Goal: Task Accomplishment & Management: Manage account settings

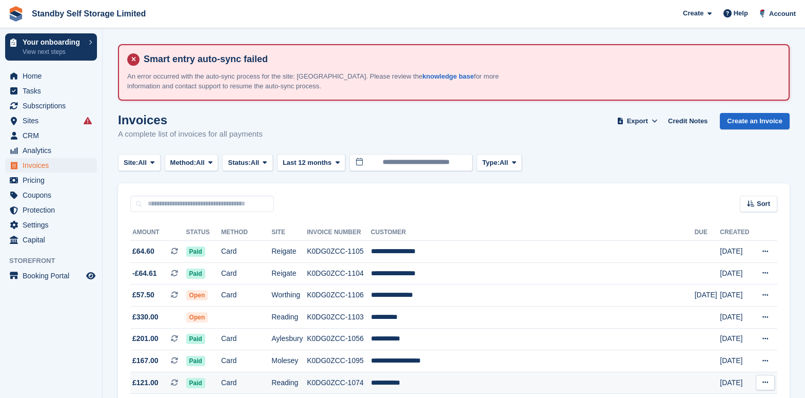
click at [741, 380] on td "[DATE]" at bounding box center [736, 383] width 33 height 22
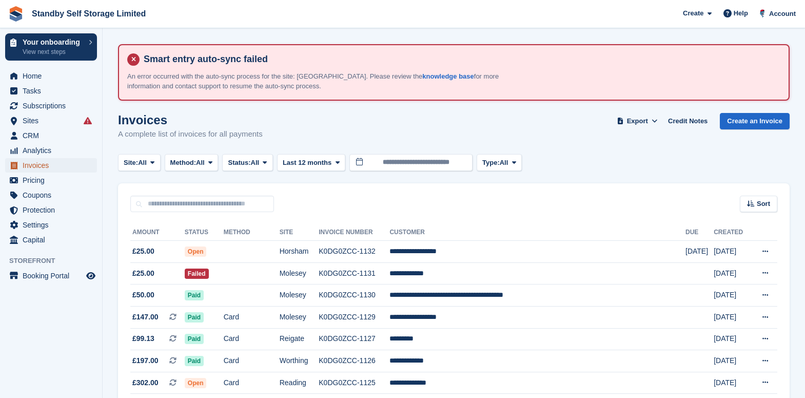
click at [45, 163] on span "Invoices" at bounding box center [54, 165] width 62 height 14
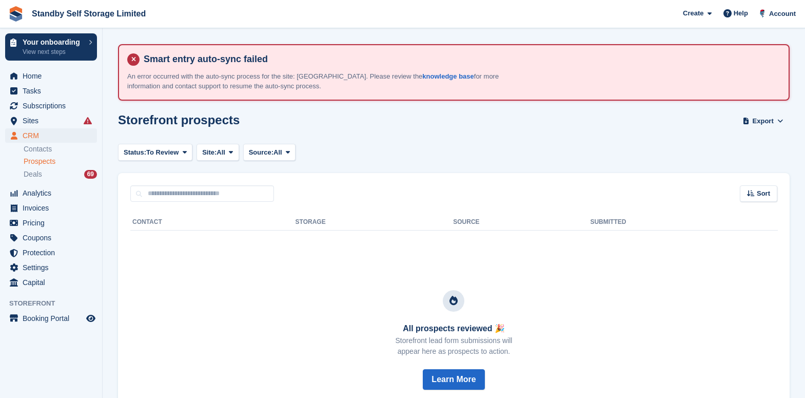
click at [57, 160] on div "Prospects" at bounding box center [60, 162] width 73 height 10
click at [41, 104] on span "Subscriptions" at bounding box center [54, 106] width 62 height 14
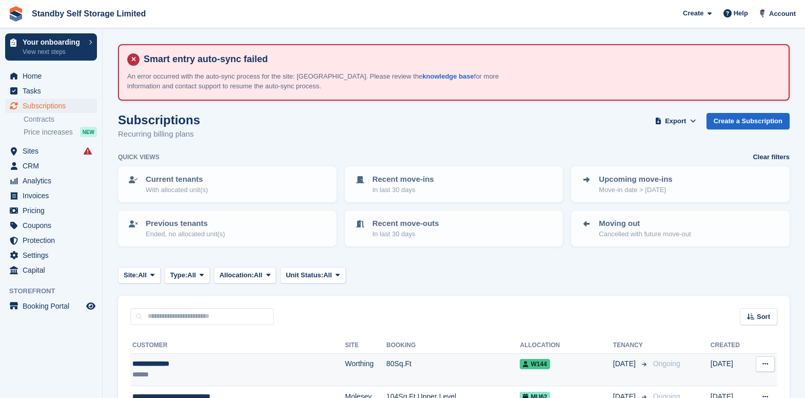
drag, startPoint x: 199, startPoint y: 364, endPoint x: 210, endPoint y: 364, distance: 11.3
click at [199, 364] on div "**********" at bounding box center [212, 363] width 161 height 11
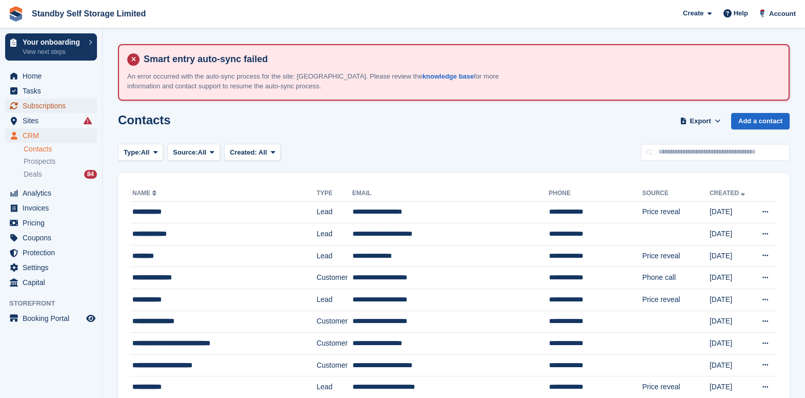
click at [50, 109] on span "Subscriptions" at bounding box center [54, 106] width 62 height 14
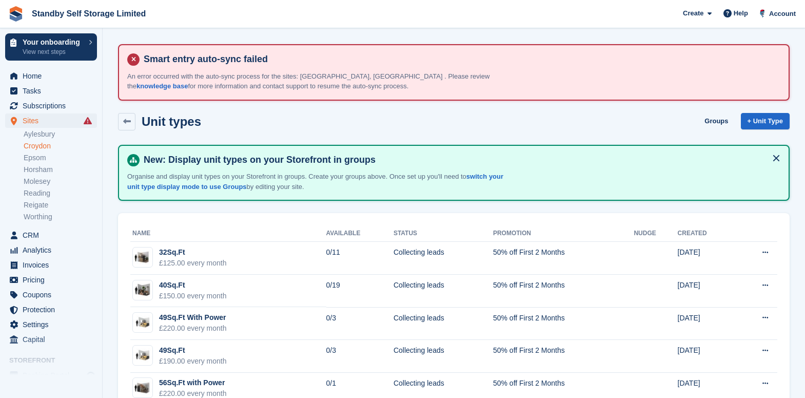
scroll to position [226, 0]
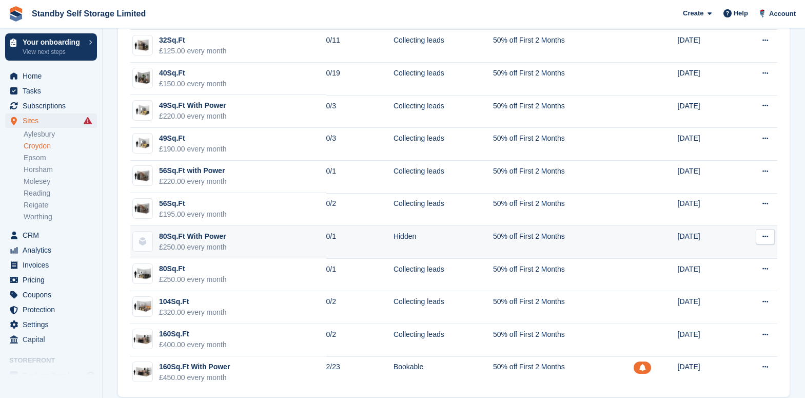
scroll to position [209, 0]
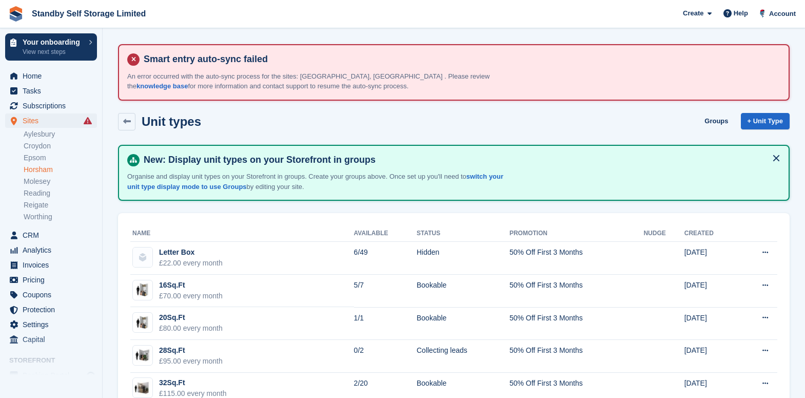
scroll to position [333, 0]
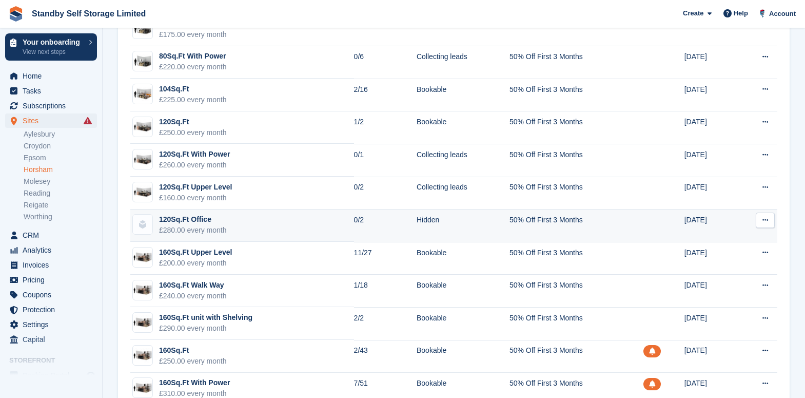
scroll to position [846, 0]
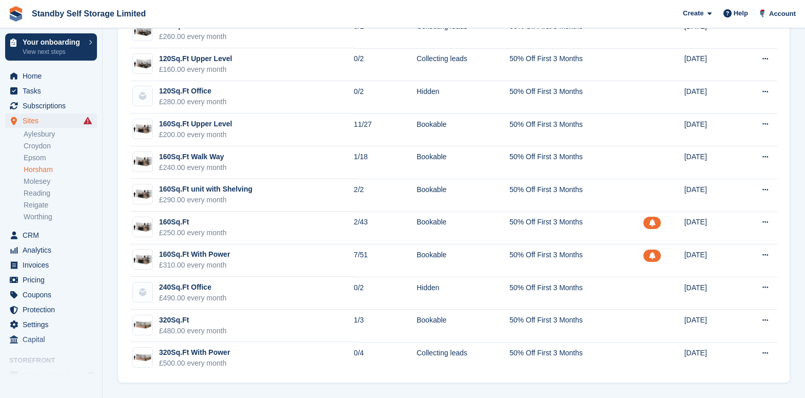
click at [41, 165] on link "Horsham" at bounding box center [60, 170] width 73 height 10
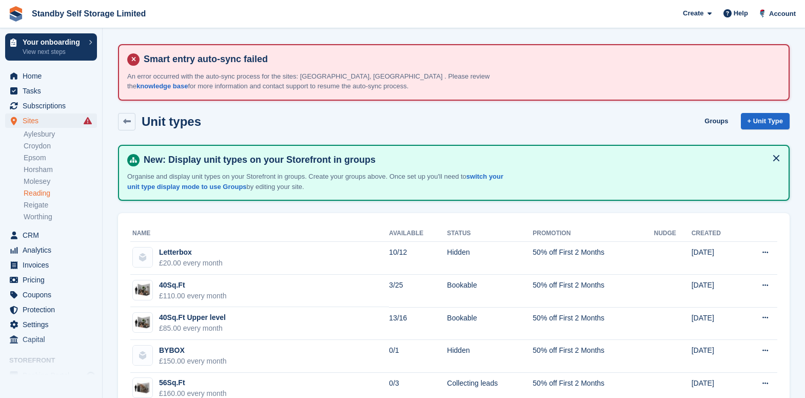
scroll to position [256, 0]
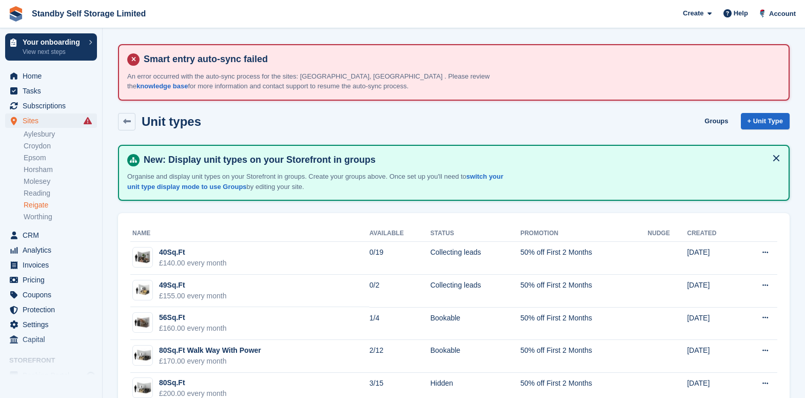
scroll to position [192, 0]
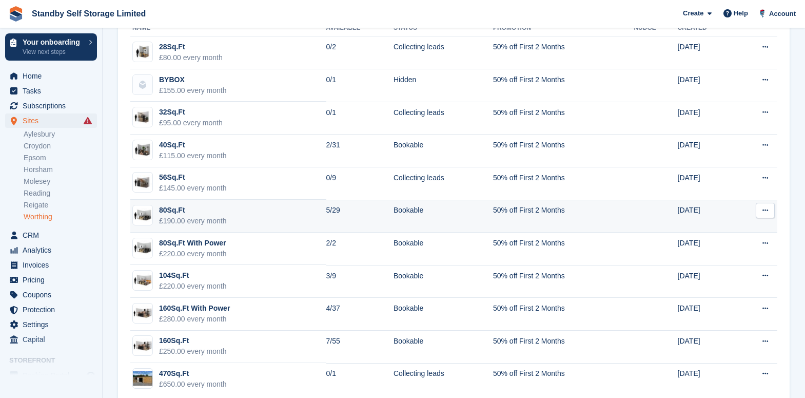
scroll to position [226, 0]
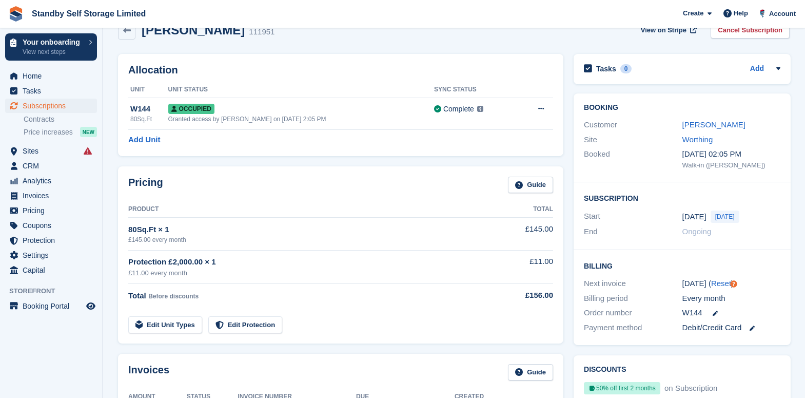
scroll to position [64, 0]
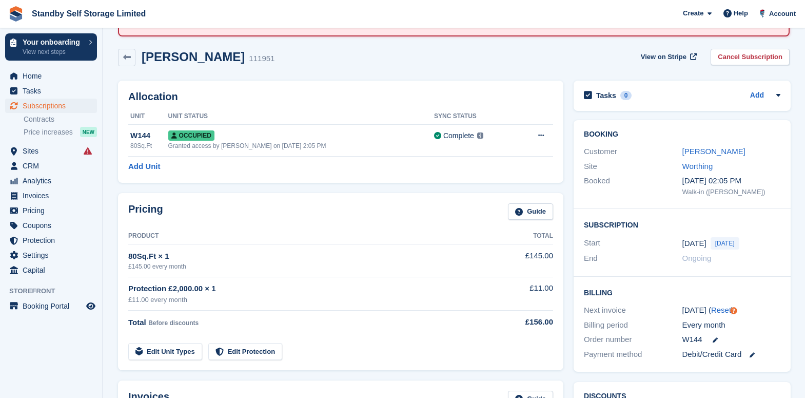
click at [780, 144] on div "Booking Customer [PERSON_NAME] Site Worthing Booked [DATE] 02:05 PM Walk-in ([P…" at bounding box center [682, 164] width 217 height 89
click at [718, 151] on link "[PERSON_NAME]" at bounding box center [714, 151] width 63 height 9
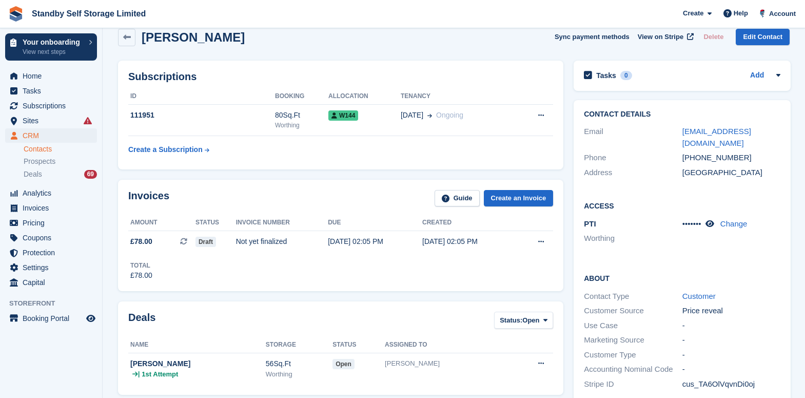
scroll to position [64, 0]
